Goal: Complete application form

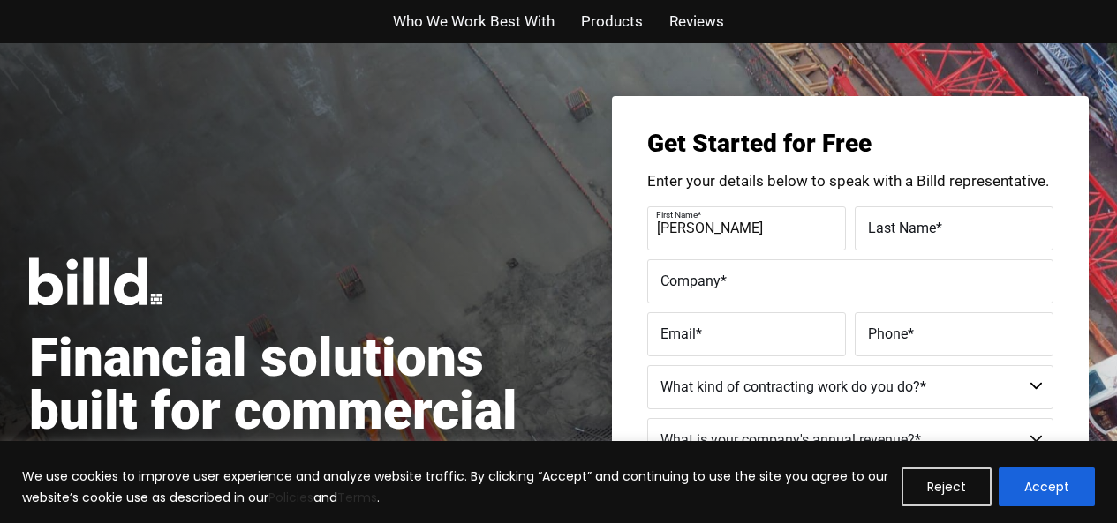
type input "[PERSON_NAME]"
click at [982, 219] on label "Last Name *" at bounding box center [954, 228] width 172 height 26
click at [982, 219] on input "Last Name *" at bounding box center [953, 229] width 199 height 44
type input "[PERSON_NAME]"
click at [782, 298] on input "Company *" at bounding box center [850, 281] width 406 height 44
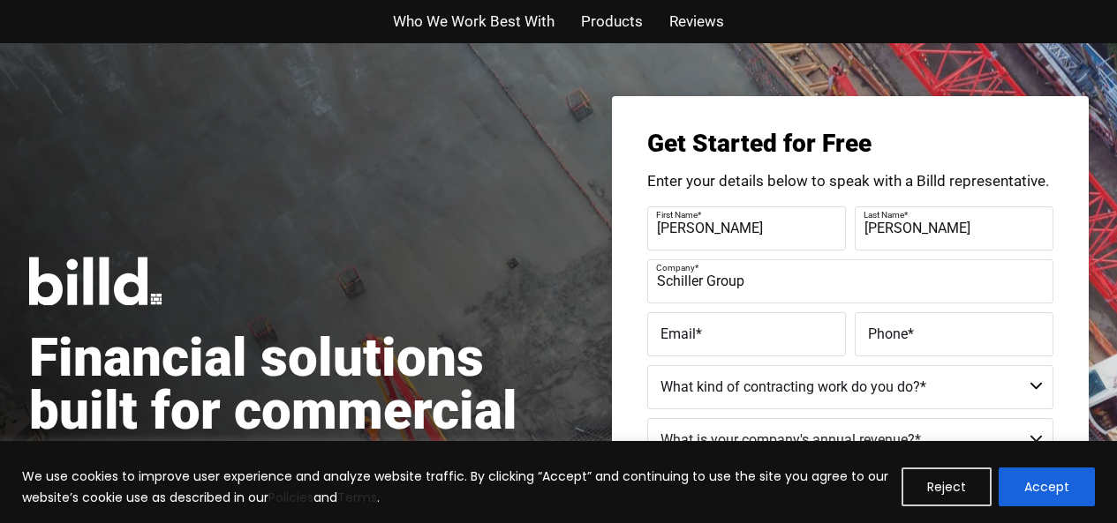
type input "Schiller Group"
click at [759, 323] on label "Email *" at bounding box center [746, 334] width 172 height 26
click at [759, 323] on input "Email *" at bounding box center [746, 334] width 199 height 44
type input "[EMAIL_ADDRESS][DOMAIN_NAME]"
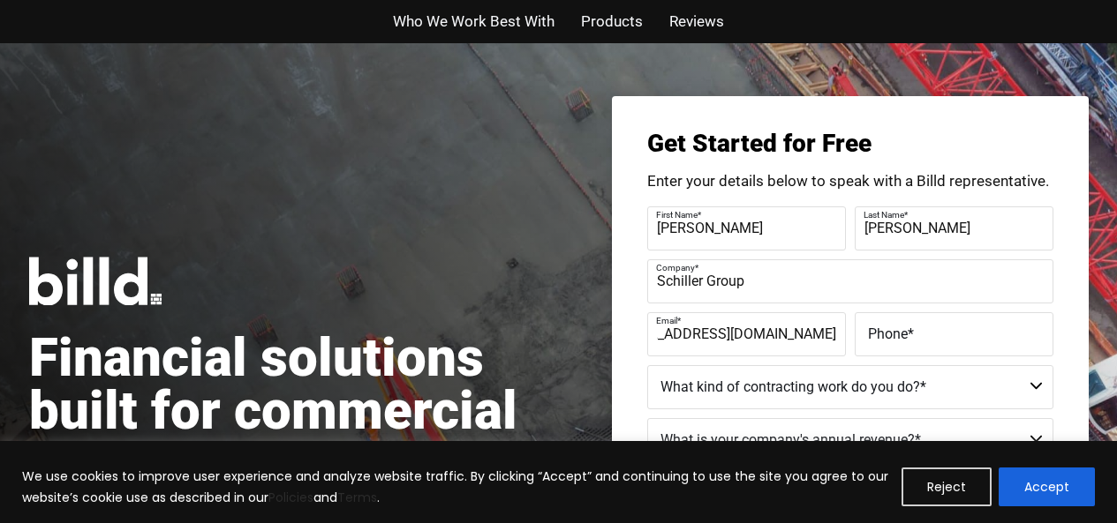
scroll to position [0, 0]
click at [873, 322] on label "Phone *" at bounding box center [954, 334] width 172 height 26
click at [873, 322] on input "Phone *" at bounding box center [953, 334] width 199 height 44
type input "(150) 457-8744"
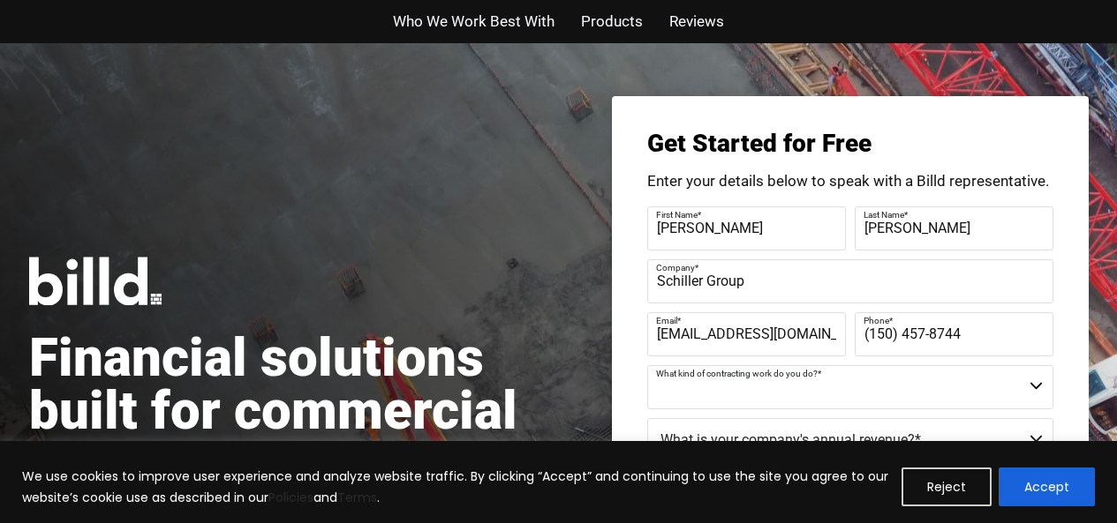
click at [827, 400] on select "Commercial Commercial and Residential Residential Not a Contractor" at bounding box center [850, 387] width 406 height 44
select select "Not a Contractor"
click at [647, 365] on select "Commercial Commercial and Residential Residential Not a Contractor" at bounding box center [850, 387] width 406 height 44
click at [740, 453] on div "We use cookies to improve user experience and analyze website traffic. By click…" at bounding box center [558, 482] width 1117 height 82
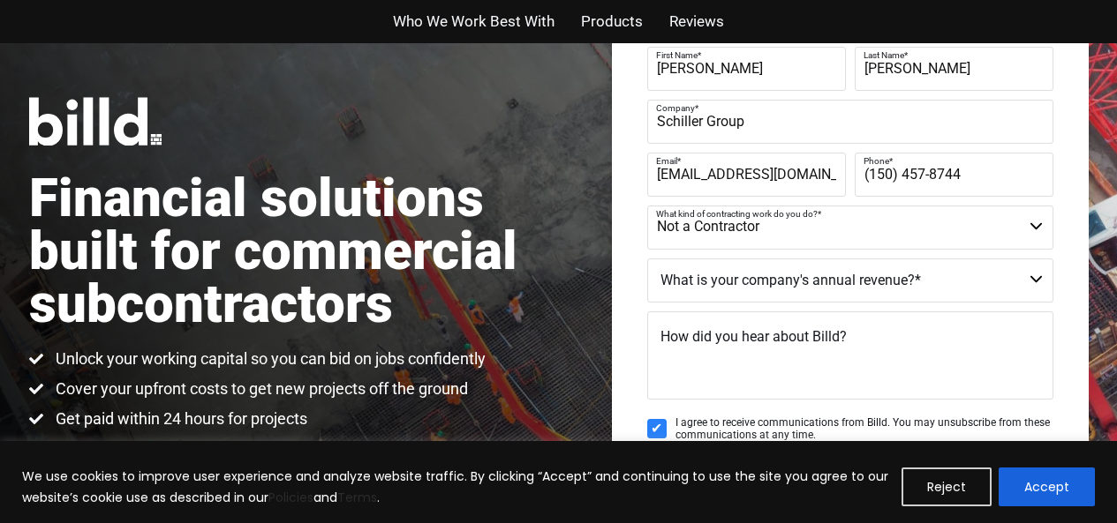
scroll to position [179, 0]
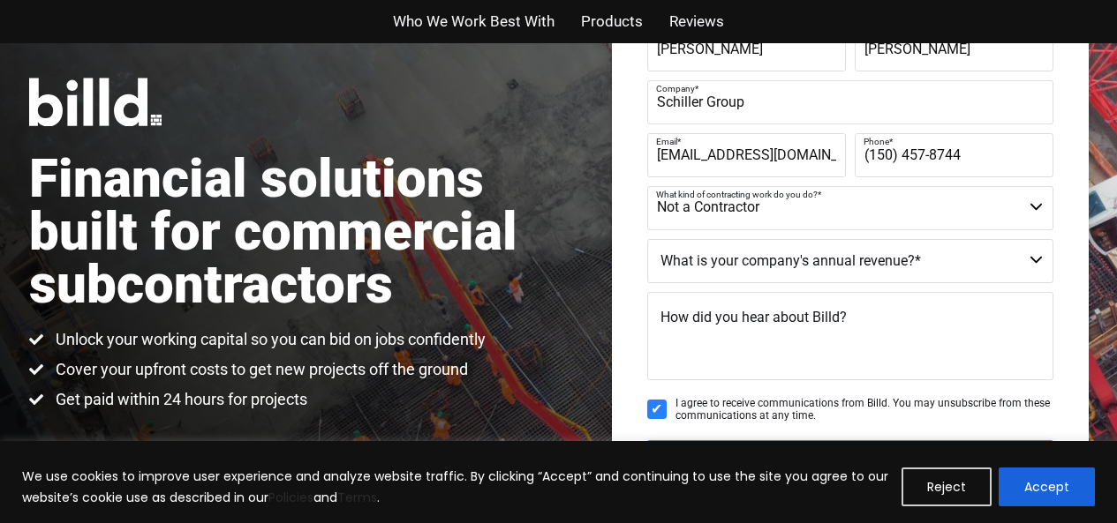
click at [723, 474] on p "We use cookies to improve user experience and analyze website traffic. By click…" at bounding box center [455, 487] width 866 height 42
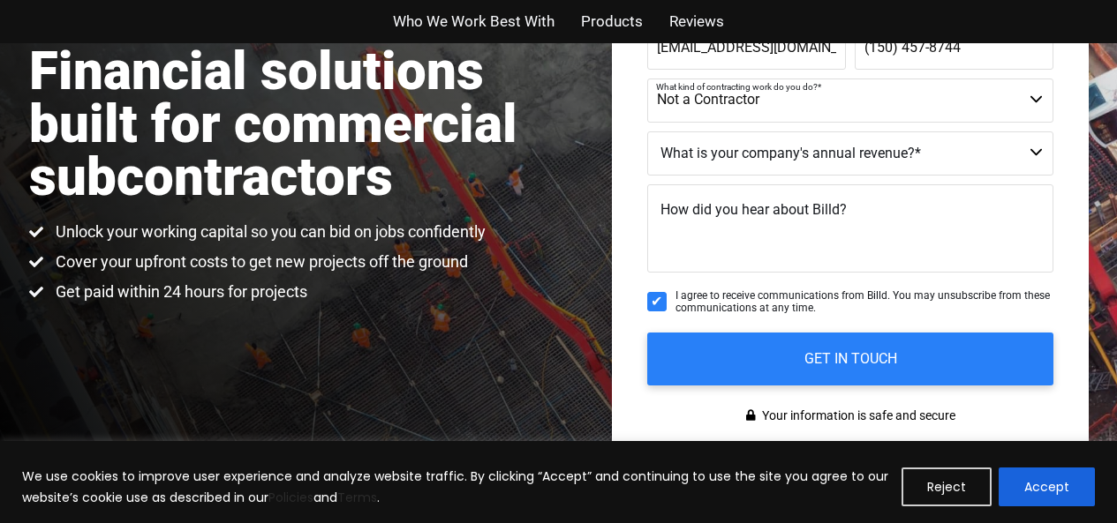
scroll to position [290, 0]
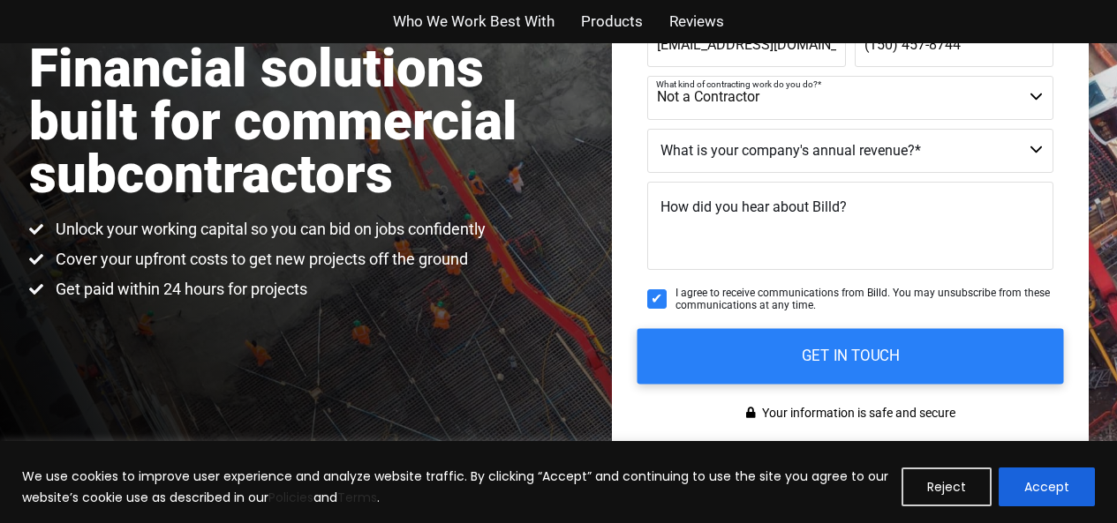
click at [929, 346] on input "GET IN TOUCH" at bounding box center [849, 356] width 426 height 56
